Goal: Information Seeking & Learning: Learn about a topic

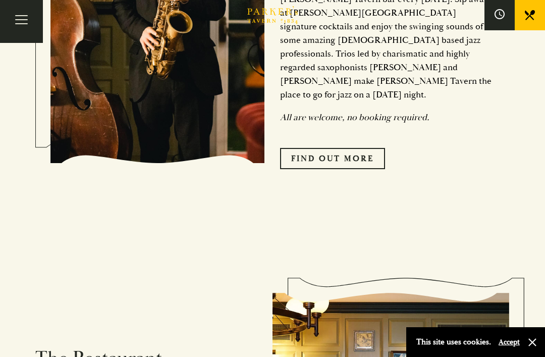
scroll to position [827, 0]
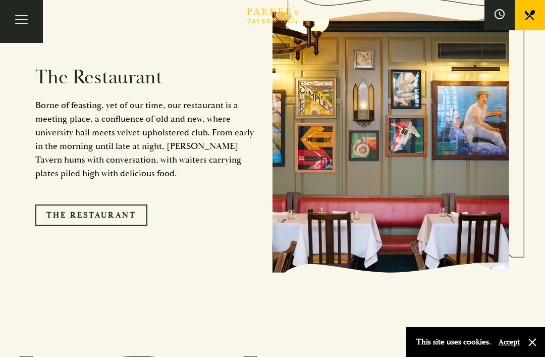
click at [109, 218] on link "The Restaurant" at bounding box center [91, 215] width 112 height 21
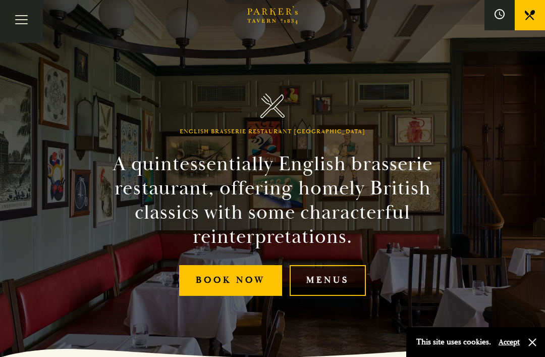
click at [331, 293] on link "Menus" at bounding box center [328, 280] width 76 height 31
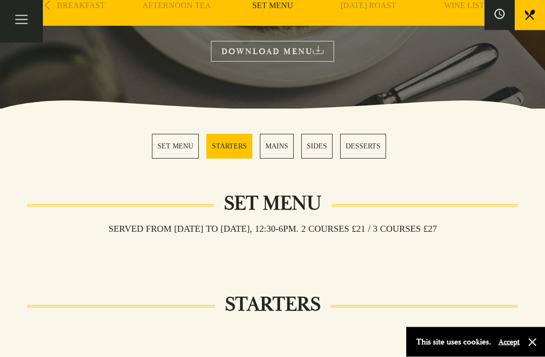
scroll to position [197, 0]
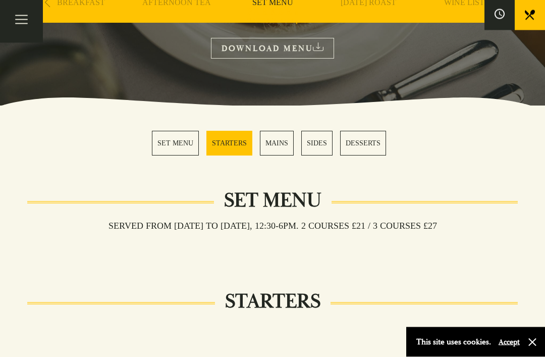
click at [281, 142] on link "MAINS" at bounding box center [277, 143] width 34 height 25
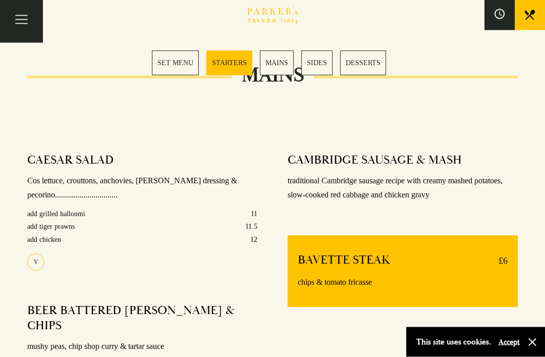
scroll to position [689, 0]
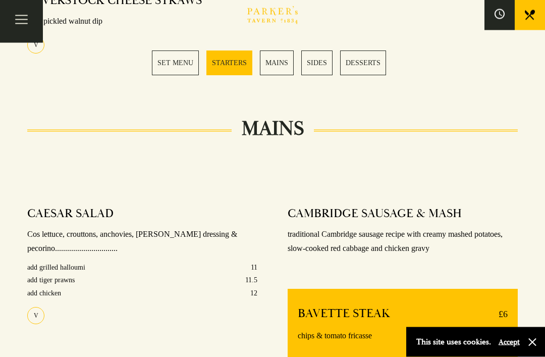
click at [178, 62] on link "SET MENU" at bounding box center [175, 63] width 47 height 25
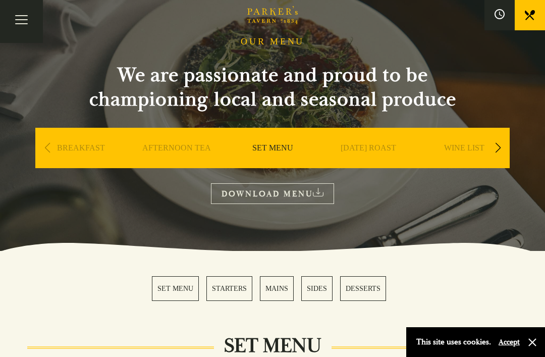
scroll to position [63, 0]
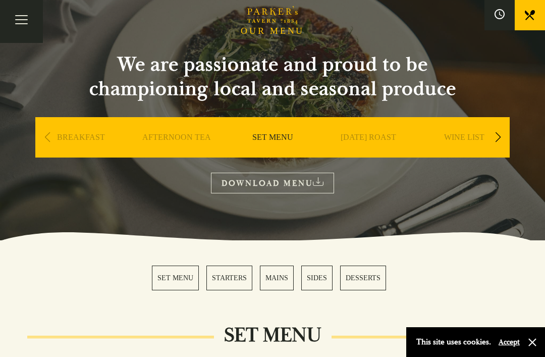
click at [324, 181] on icon at bounding box center [318, 181] width 11 height 9
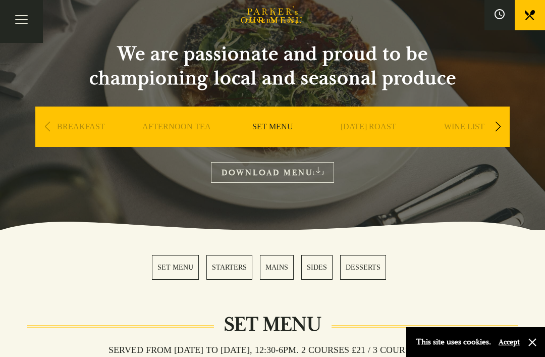
scroll to position [0, 0]
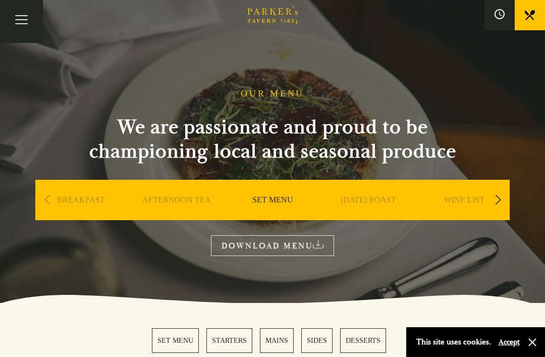
click at [27, 17] on button "Toggle navigation" at bounding box center [21, 21] width 43 height 43
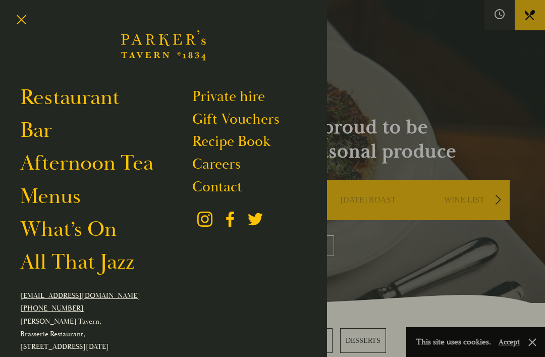
click at [105, 101] on link "Restaurant" at bounding box center [69, 97] width 99 height 27
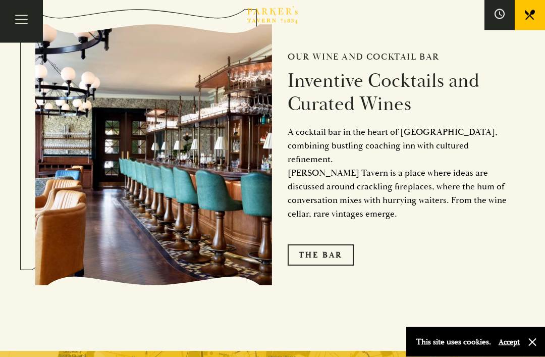
scroll to position [1392, 0]
